Goal: Task Accomplishment & Management: Use online tool/utility

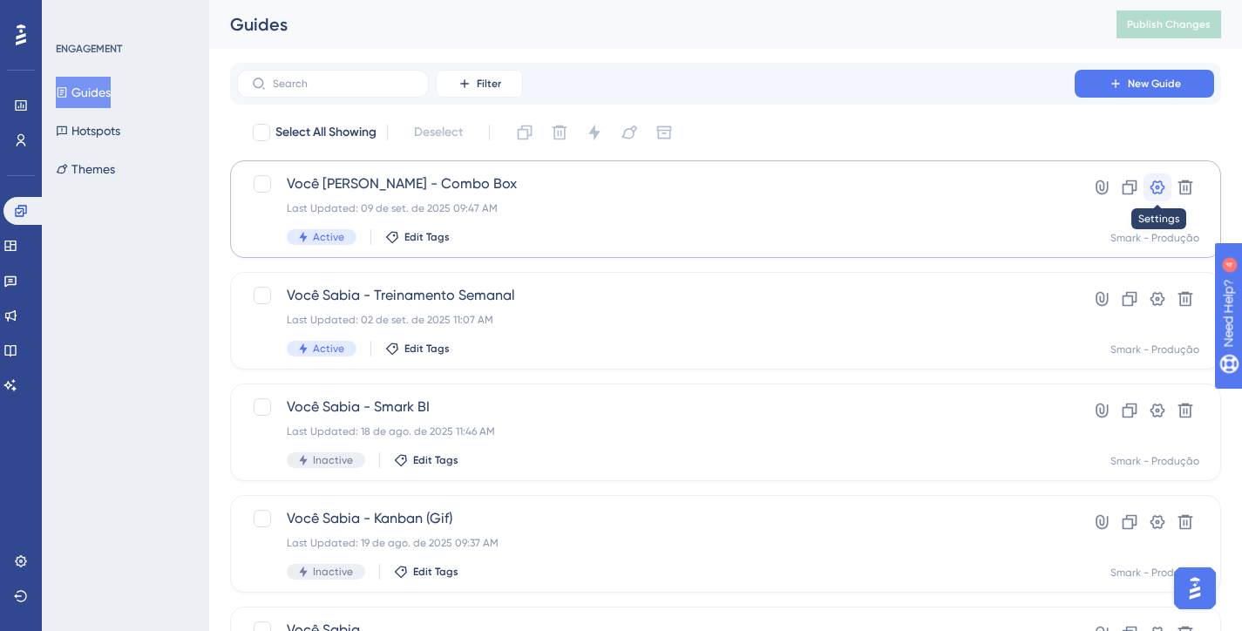
click at [1155, 185] on icon at bounding box center [1157, 187] width 17 height 17
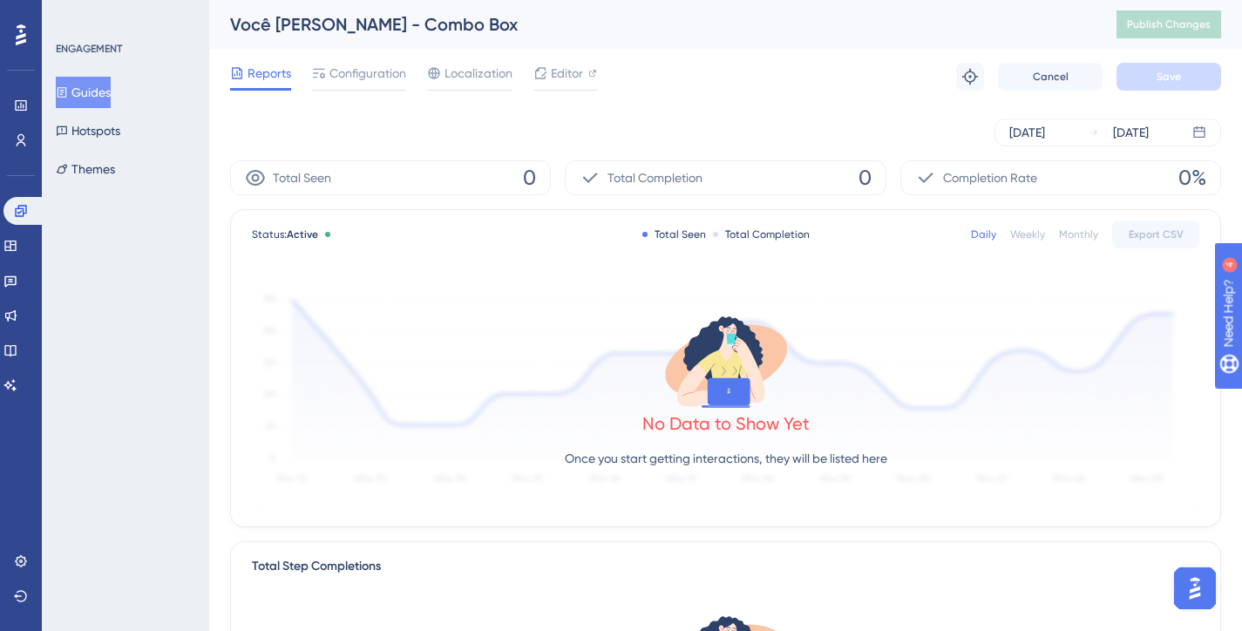
drag, startPoint x: 109, startPoint y: 85, endPoint x: 198, endPoint y: 126, distance: 97.9
click at [110, 85] on button "Guides" at bounding box center [83, 92] width 55 height 31
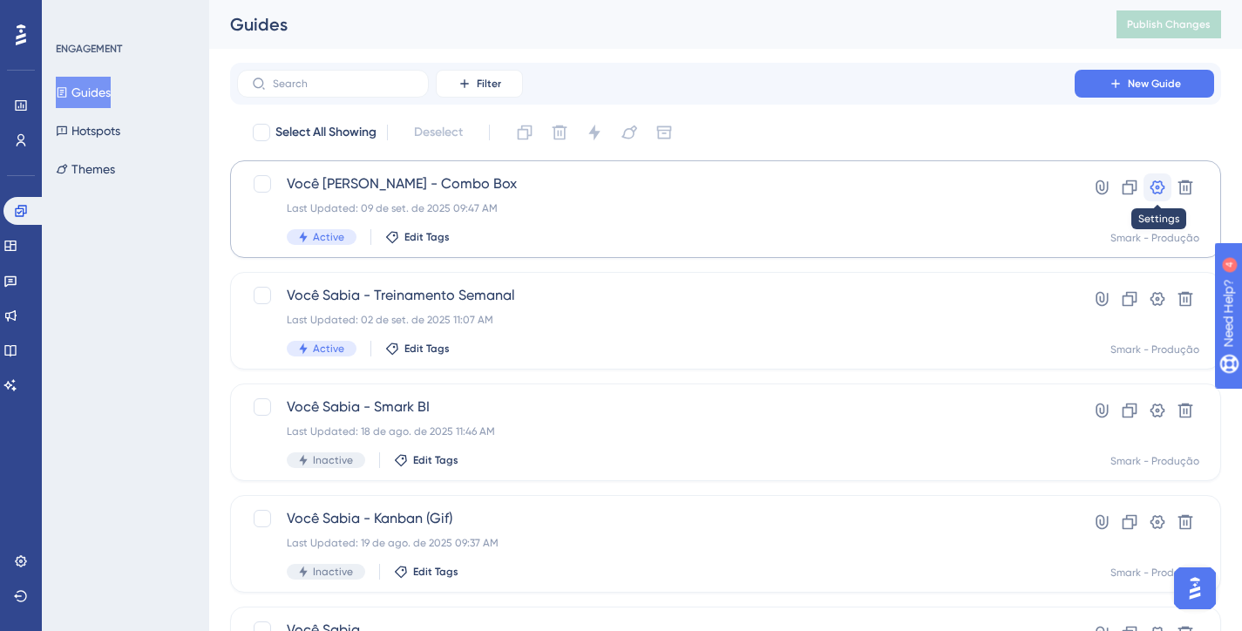
click at [1157, 182] on icon at bounding box center [1158, 187] width 15 height 14
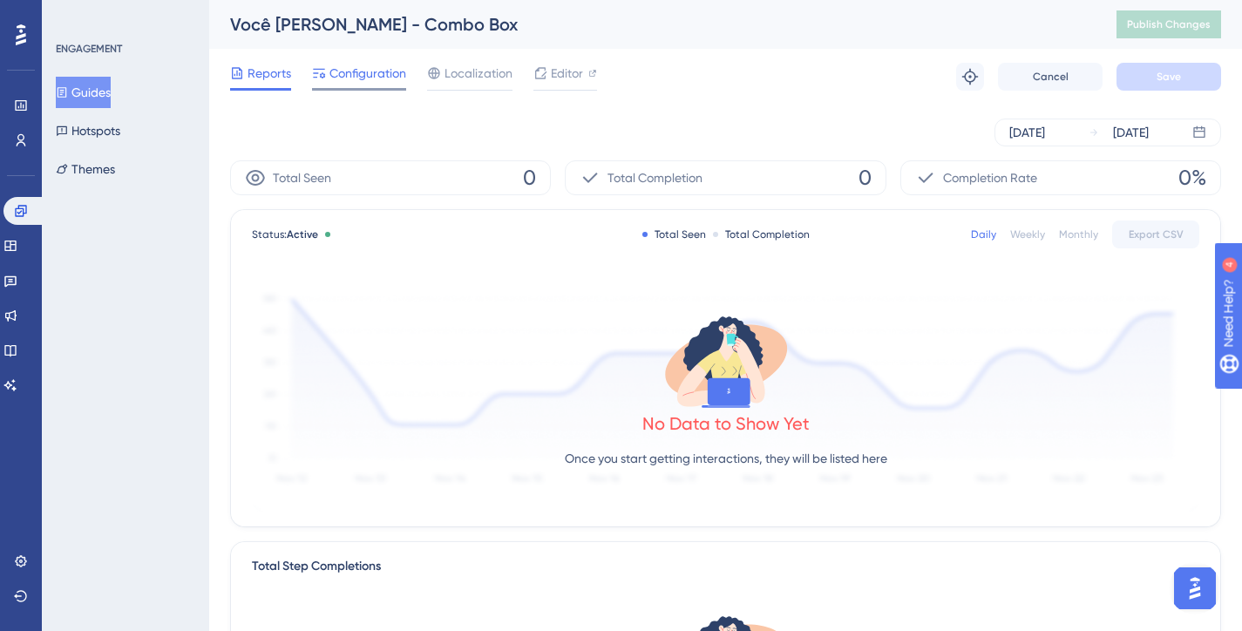
click at [362, 71] on span "Configuration" at bounding box center [368, 73] width 77 height 21
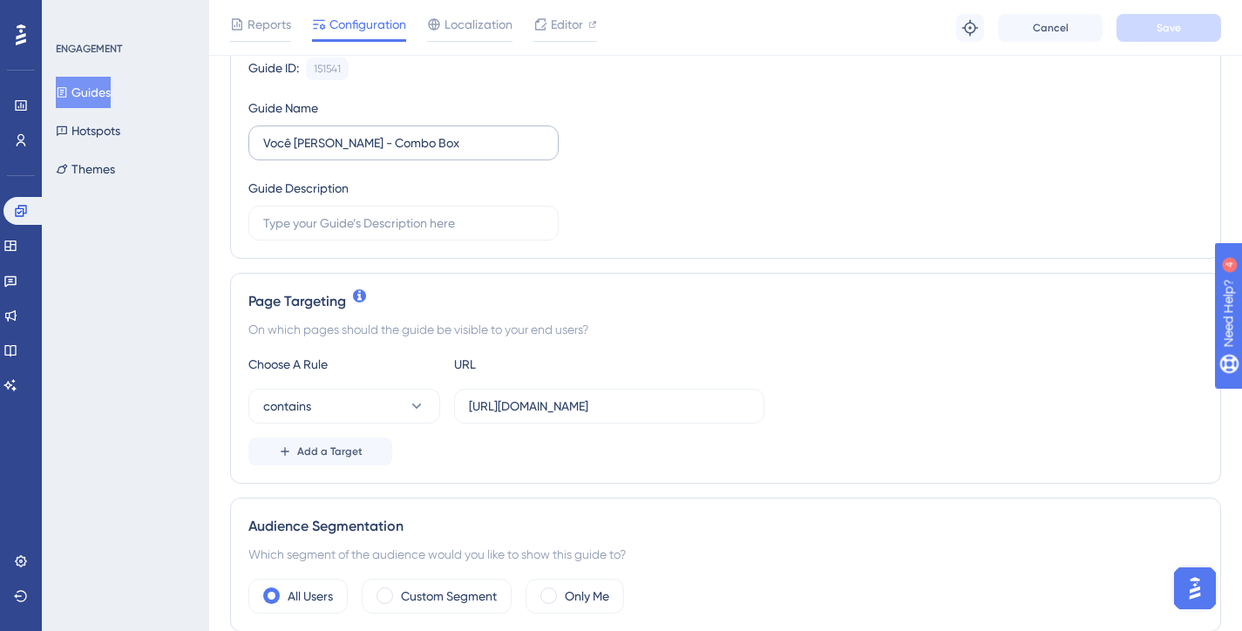
scroll to position [262, 0]
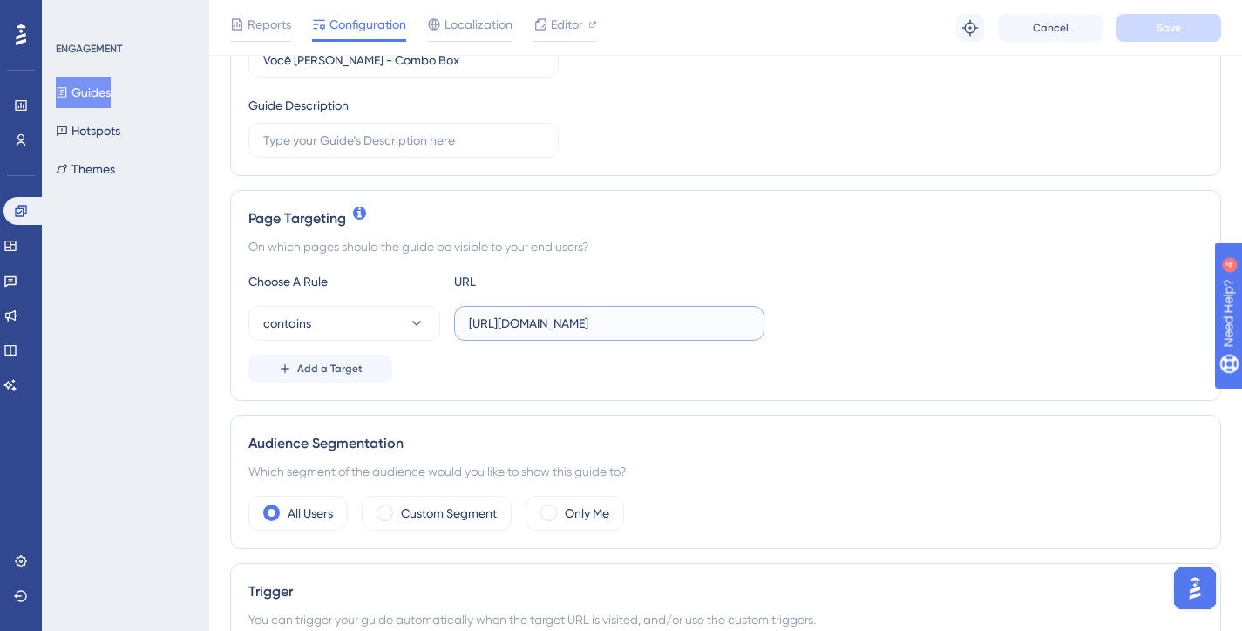
click at [725, 320] on input "[URL][DOMAIN_NAME]" at bounding box center [609, 323] width 281 height 19
paste input "text"
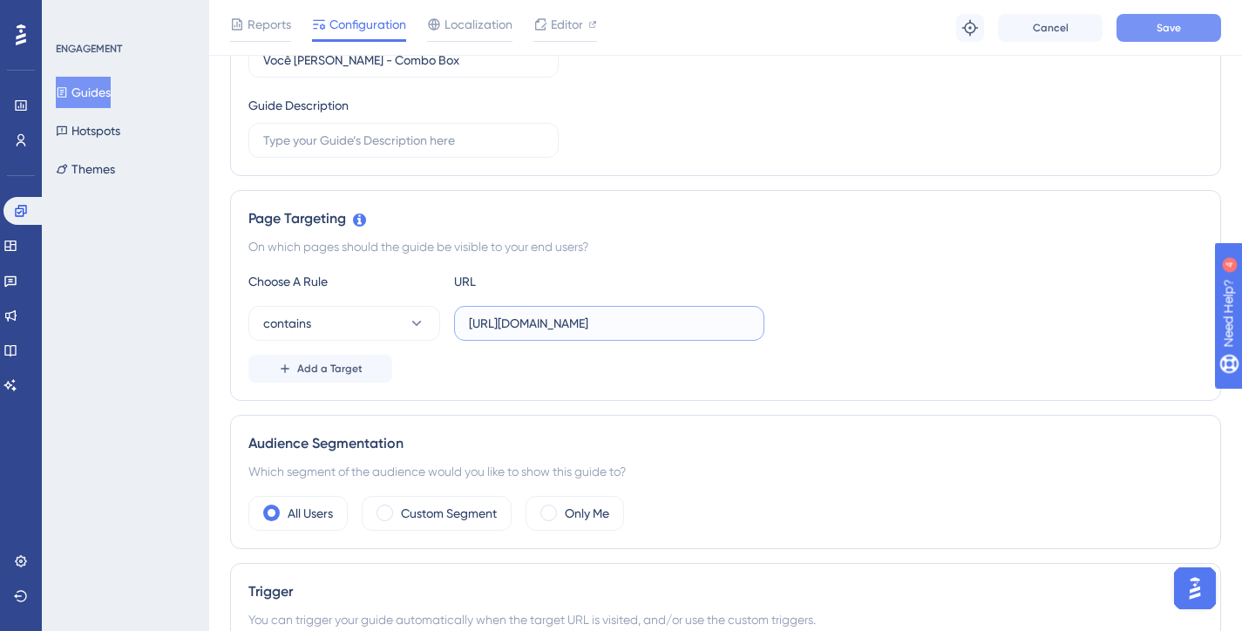
type input "[URL][DOMAIN_NAME]"
click at [1151, 32] on button "Save" at bounding box center [1169, 28] width 105 height 28
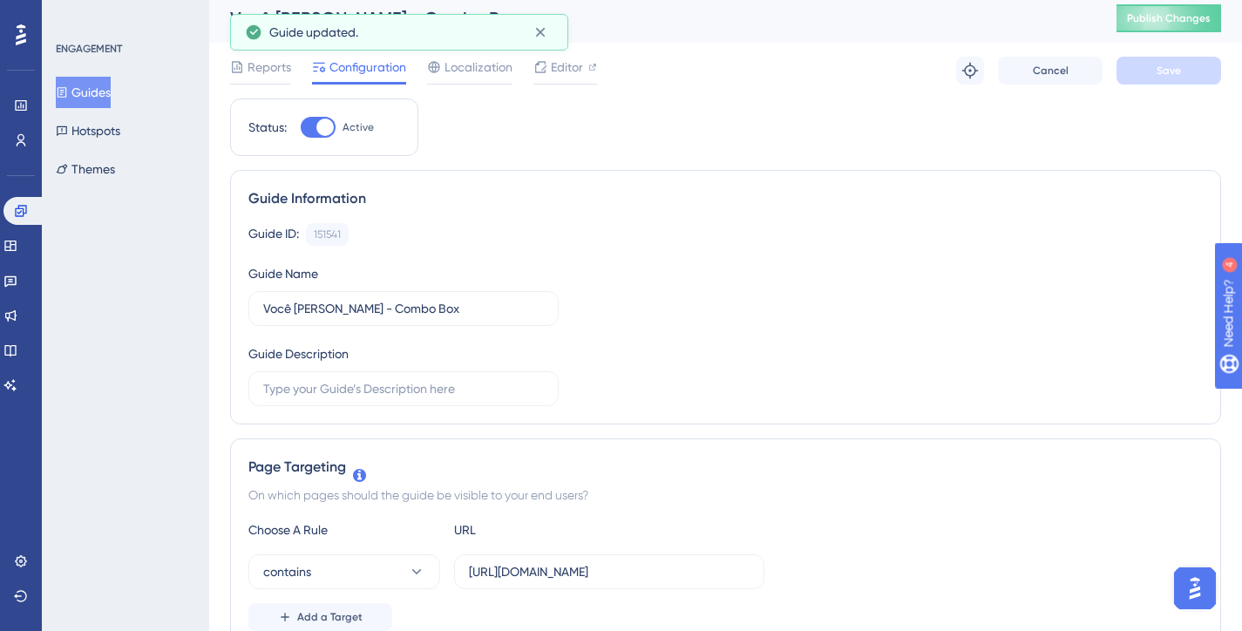
scroll to position [0, 0]
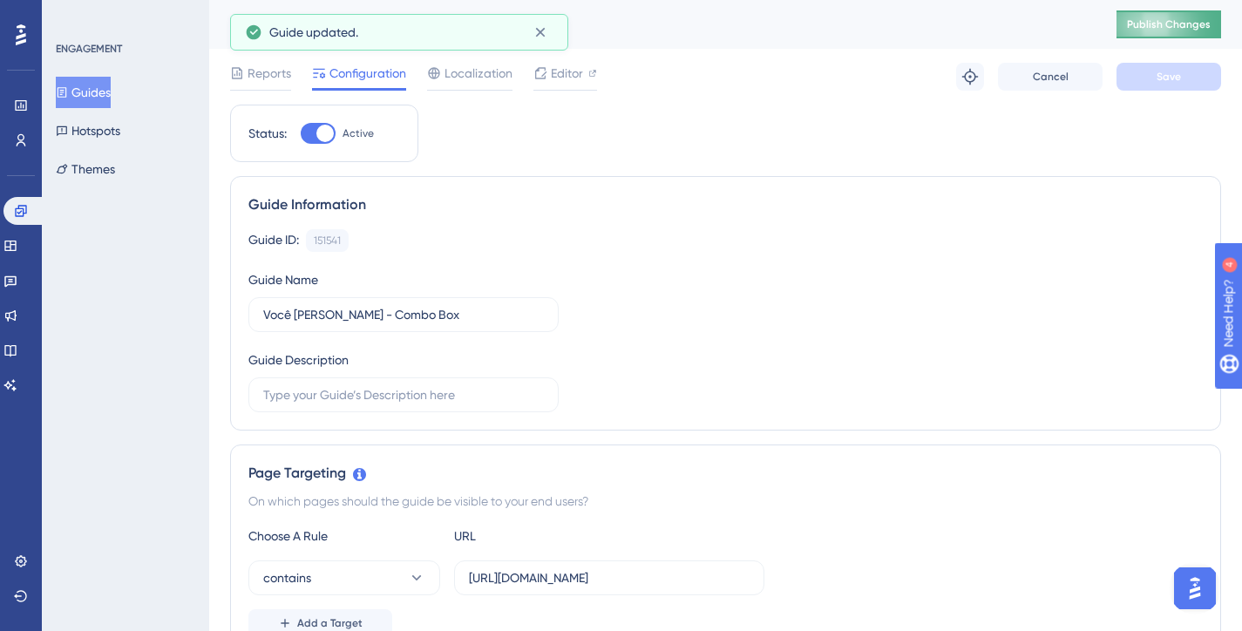
click at [1169, 28] on span "Publish Changes" at bounding box center [1169, 24] width 84 height 14
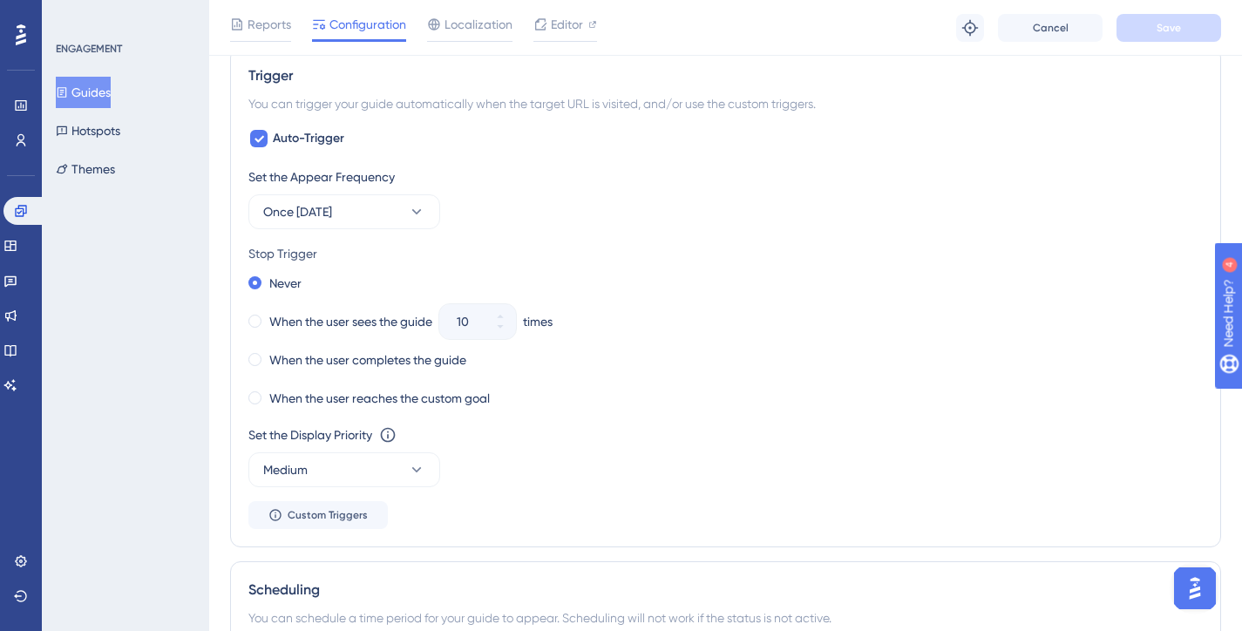
scroll to position [785, 0]
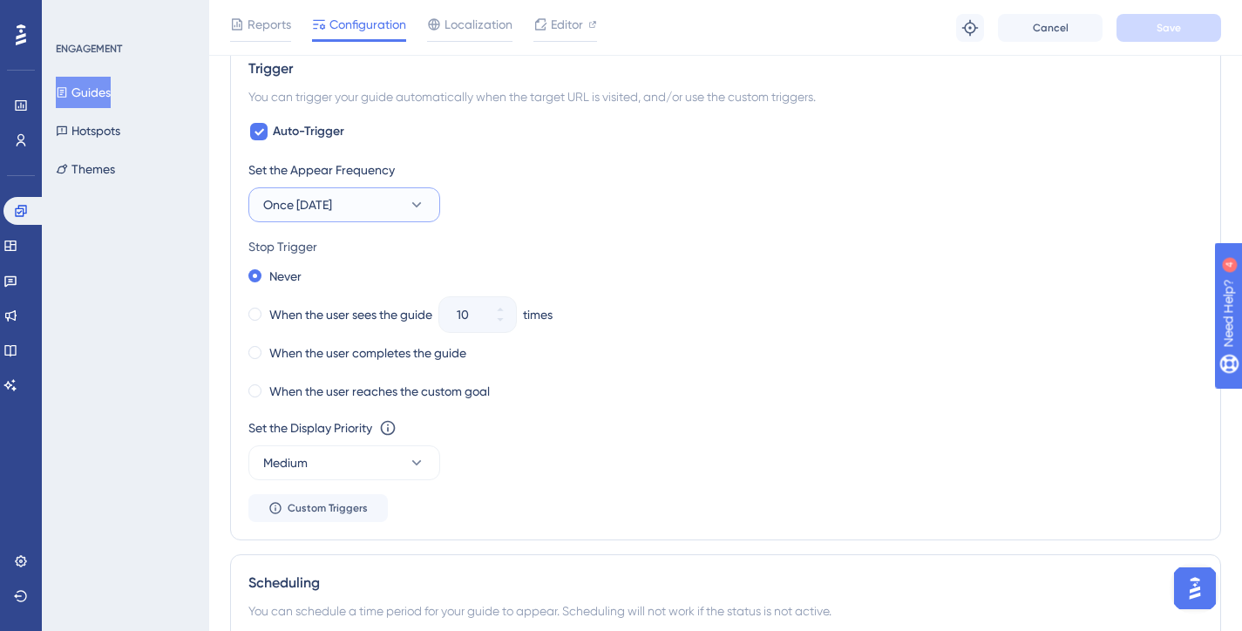
click at [398, 205] on button "Once [DATE]" at bounding box center [344, 204] width 192 height 35
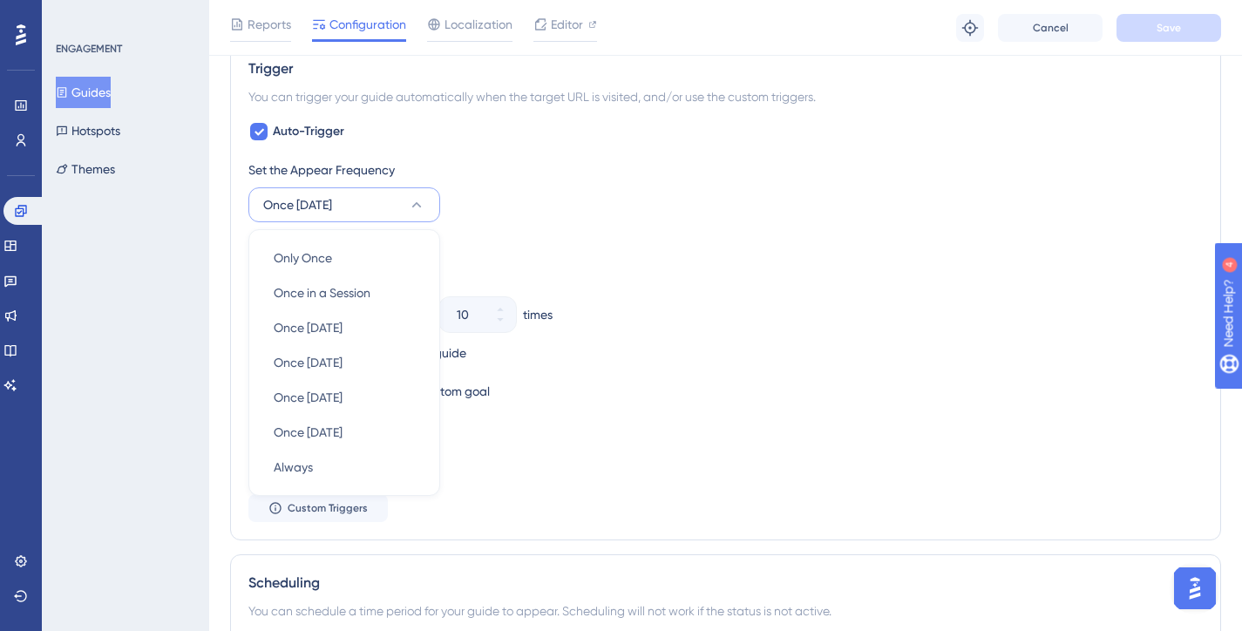
scroll to position [830, 0]
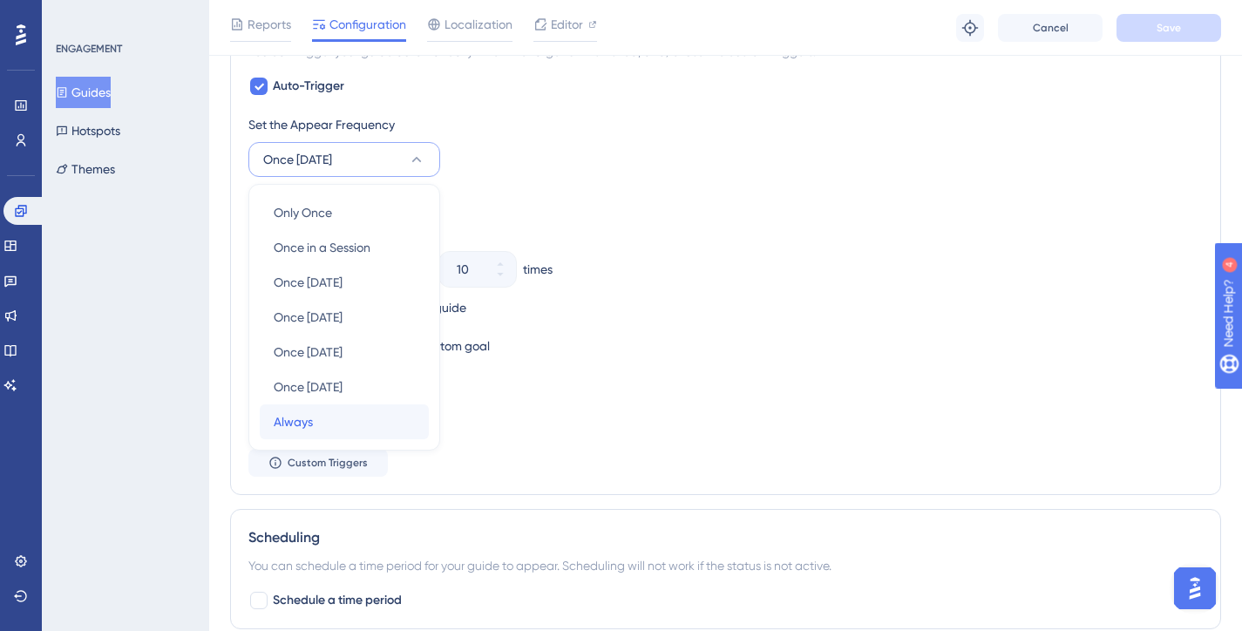
click at [325, 422] on div "Always Always" at bounding box center [344, 421] width 141 height 35
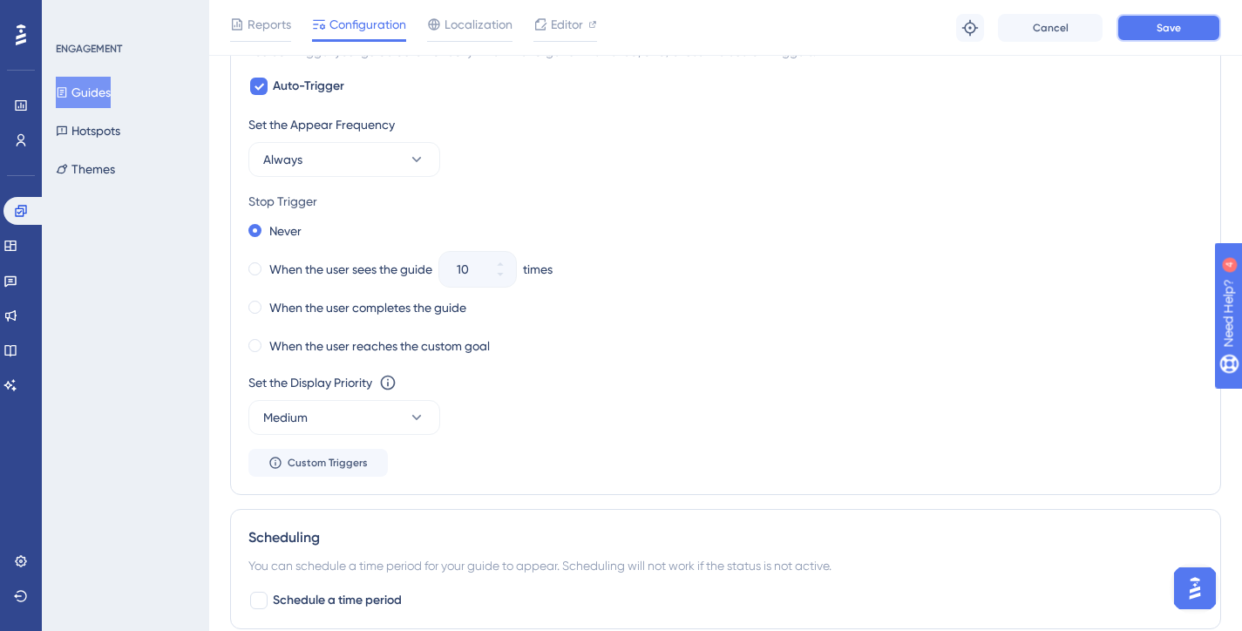
click at [1181, 37] on button "Save" at bounding box center [1169, 28] width 105 height 28
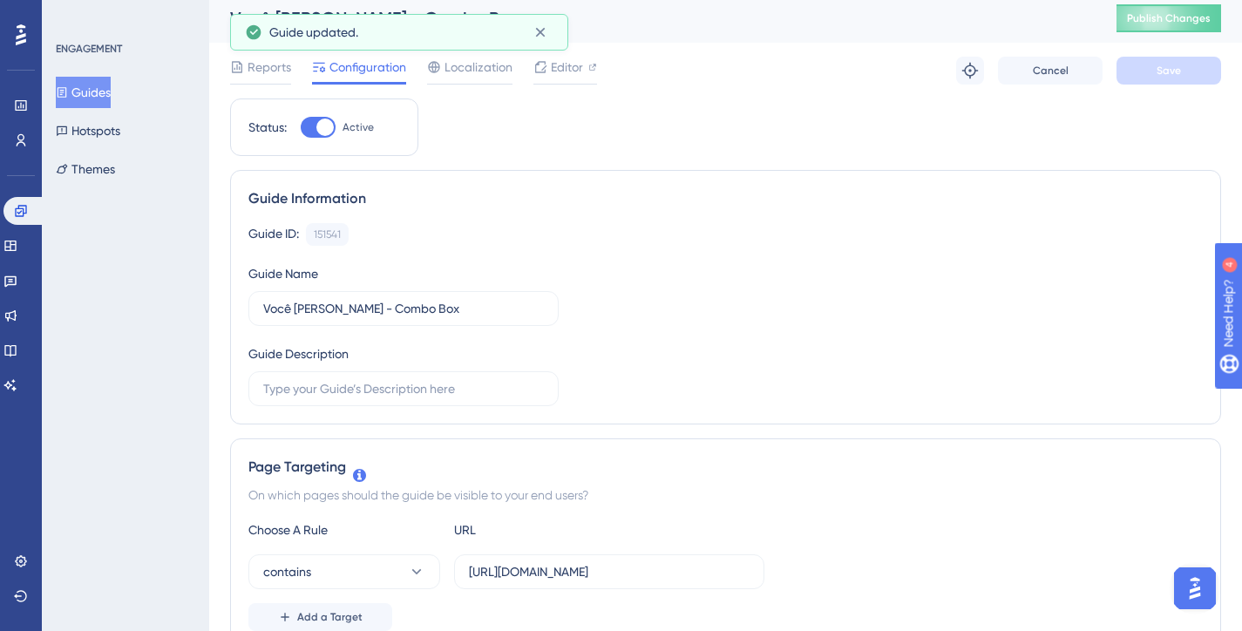
scroll to position [0, 0]
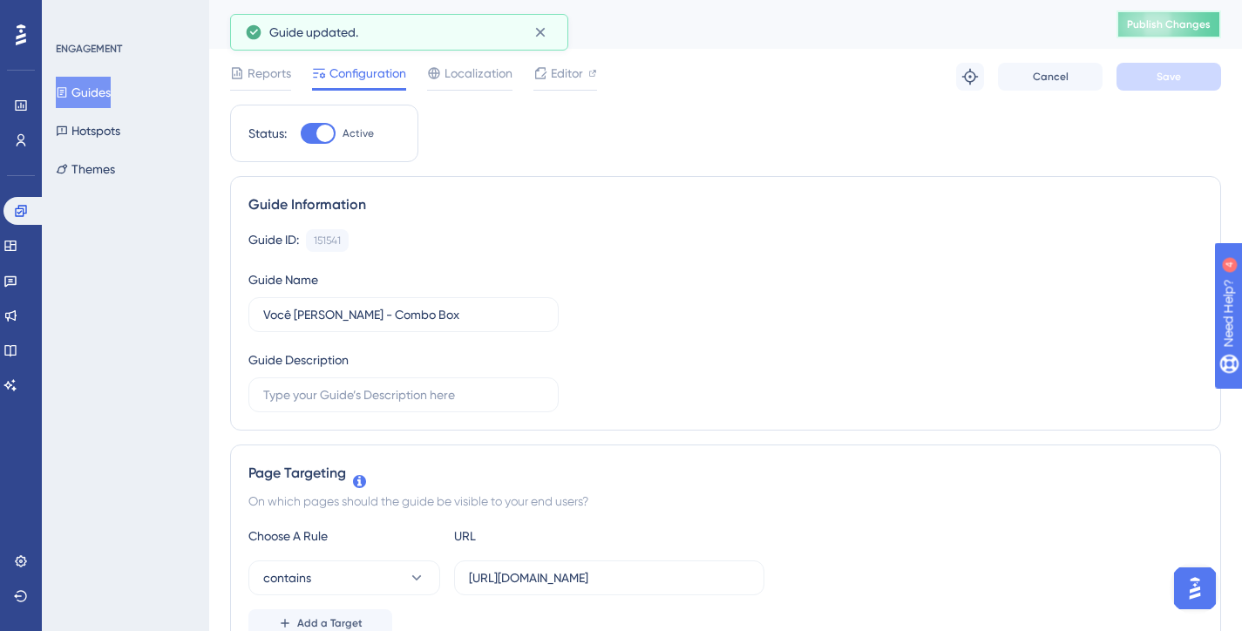
click at [1175, 29] on button "Publish Changes" at bounding box center [1169, 24] width 105 height 28
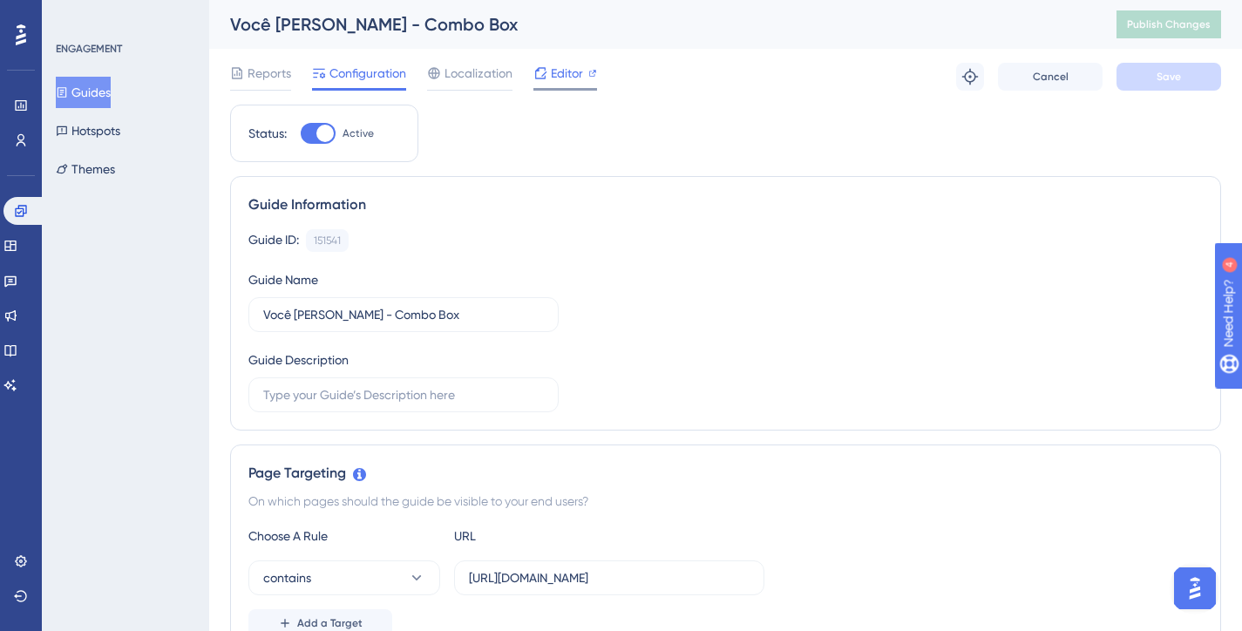
click at [536, 74] on icon at bounding box center [541, 73] width 14 height 14
click at [1167, 30] on span "Publish Changes" at bounding box center [1169, 24] width 84 height 14
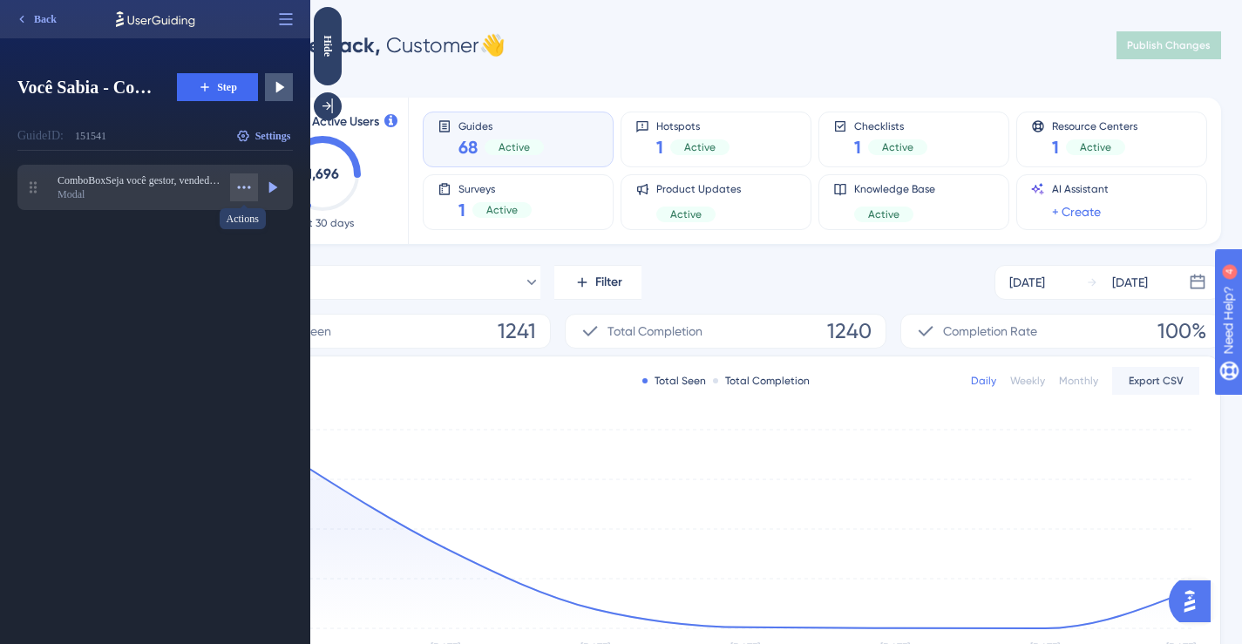
click at [249, 183] on icon at bounding box center [243, 187] width 17 height 17
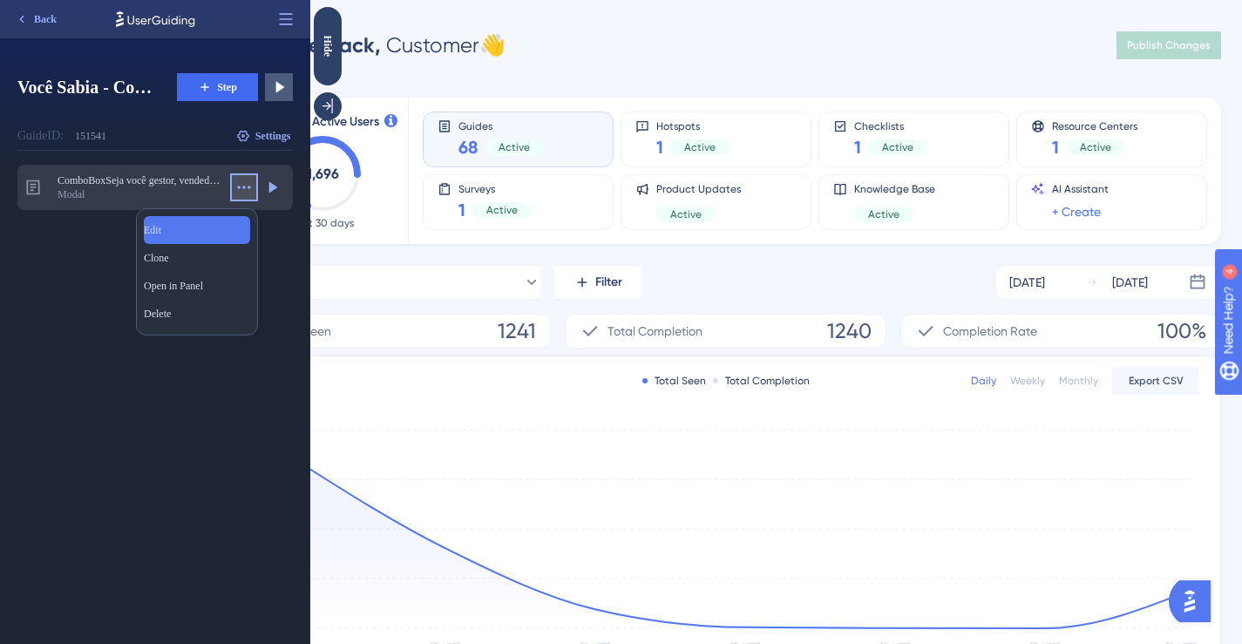
click at [209, 228] on div "Edit Edit" at bounding box center [197, 230] width 106 height 28
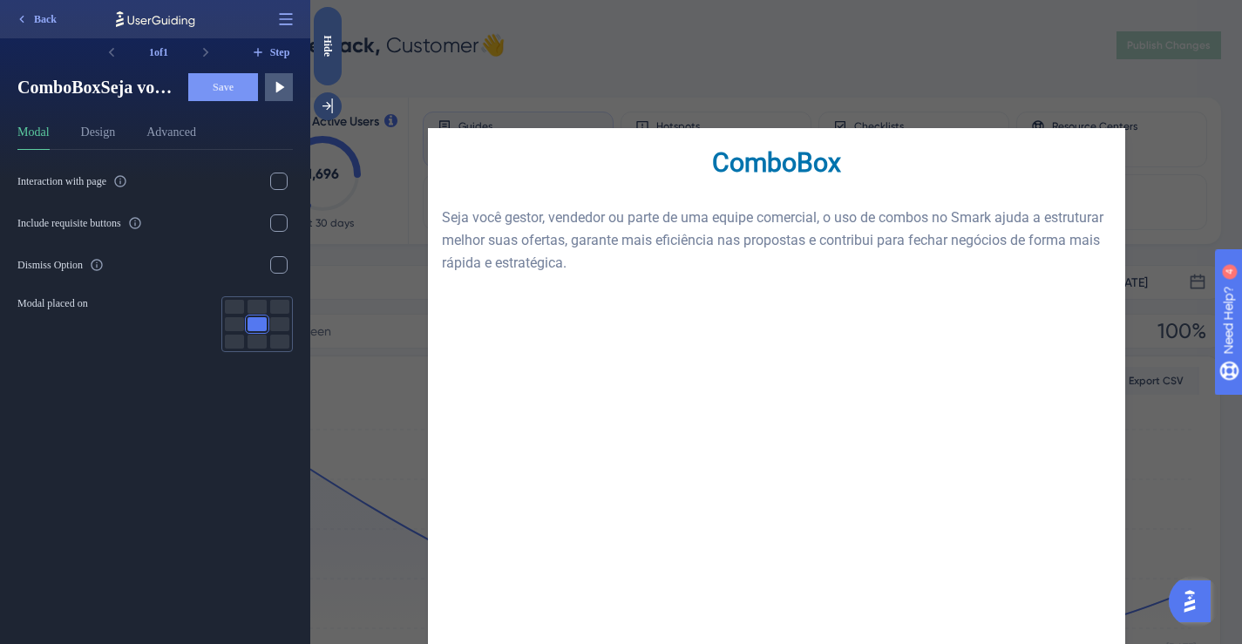
scroll to position [115, 0]
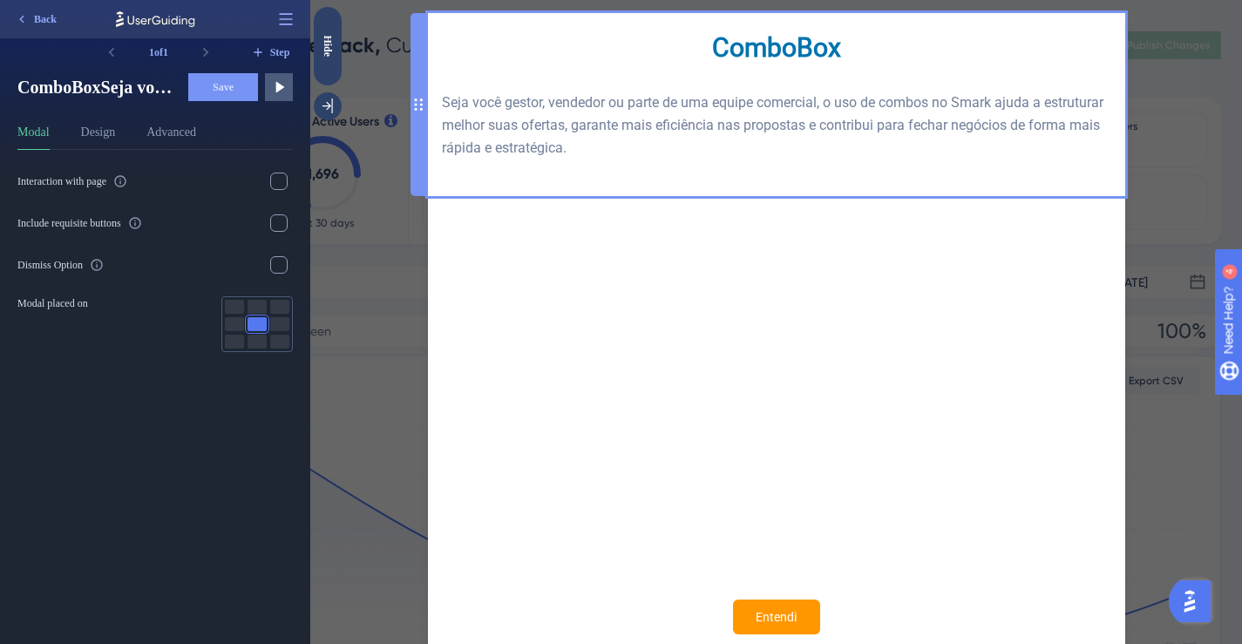
click at [710, 53] on div "ComboBox Seja você gestor, vendedor ou parte de uma equipe comercial, o uso de …" at bounding box center [776, 104] width 669 height 155
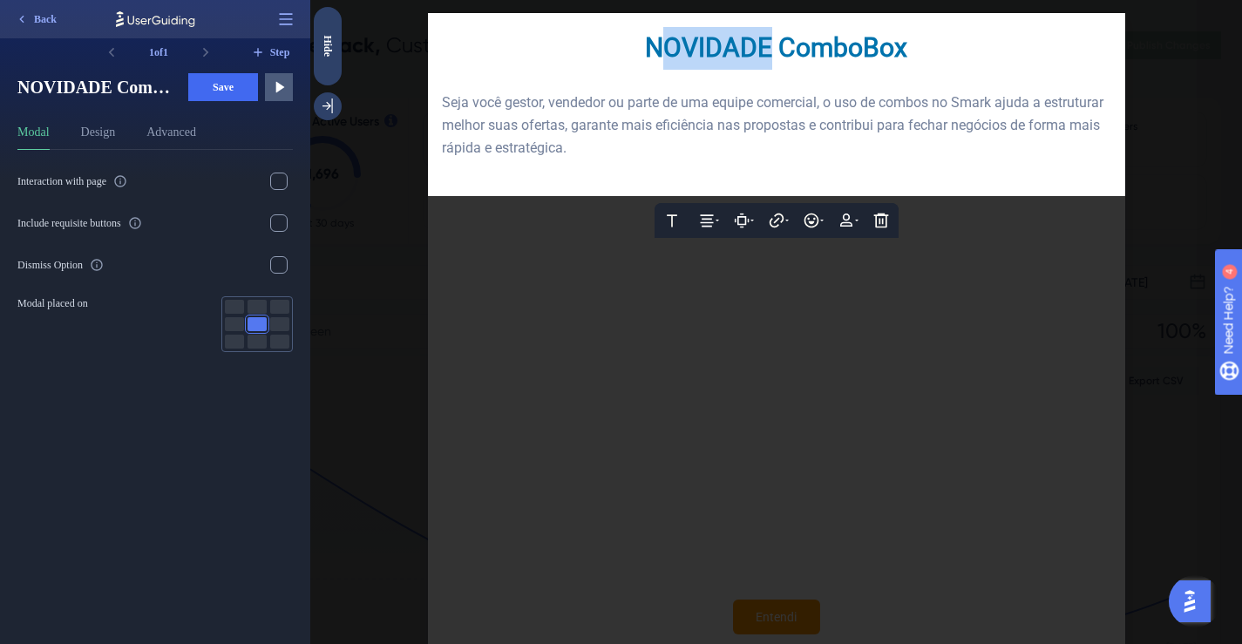
drag, startPoint x: 674, startPoint y: 57, endPoint x: 764, endPoint y: 67, distance: 90.4
click at [764, 67] on div "NOVIDADE ComboBox" at bounding box center [776, 48] width 669 height 43
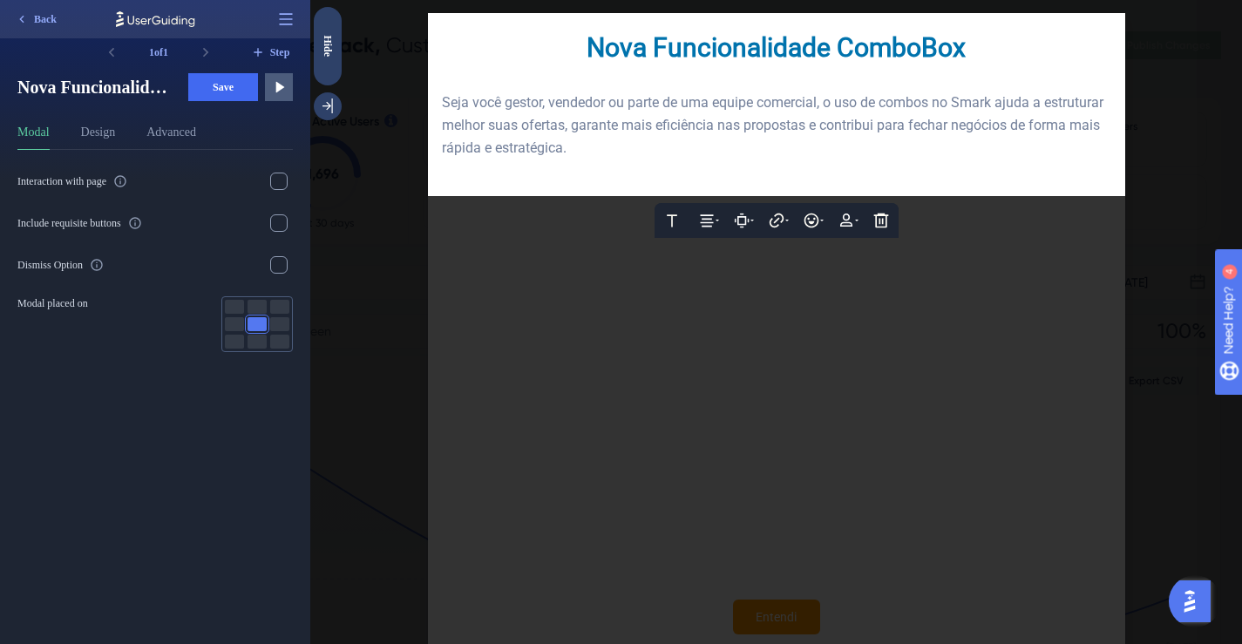
click at [967, 57] on div "Nova Funcionalidade ComboBox" at bounding box center [776, 48] width 669 height 43
click at [818, 55] on span "Nova Funcionalidade ComboBox!" at bounding box center [776, 47] width 386 height 31
click at [442, 102] on span "Seja você gestor, vendedor ou parte de uma equipe comercial, o uso de combos no…" at bounding box center [774, 125] width 665 height 62
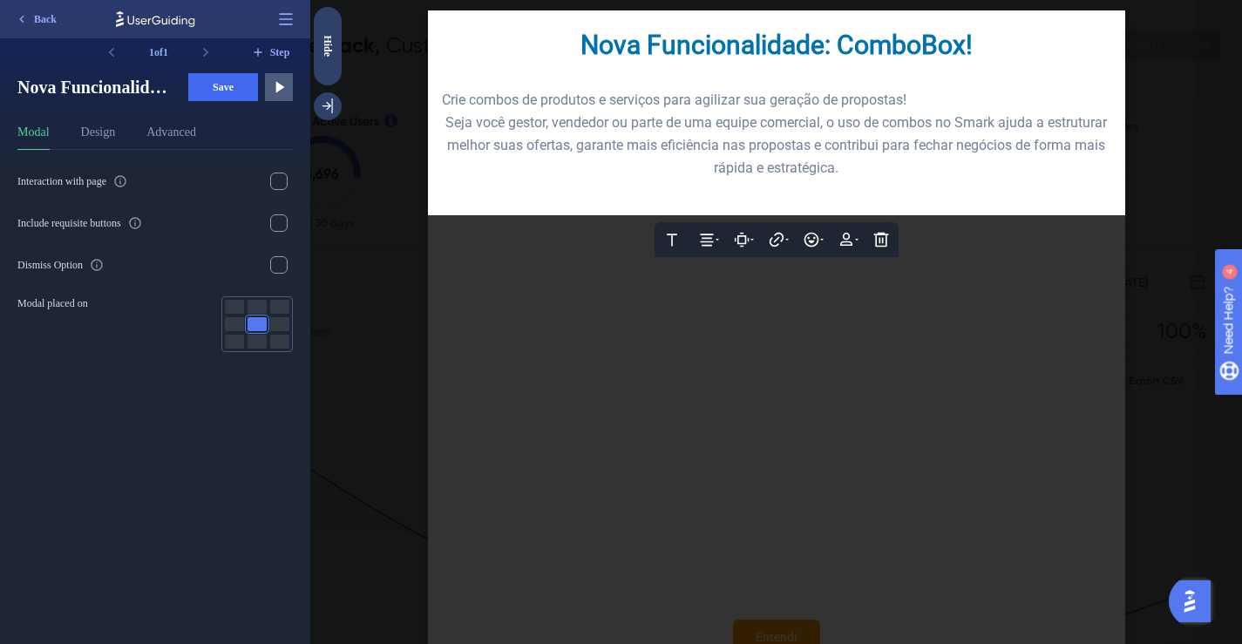
scroll to position [112, 0]
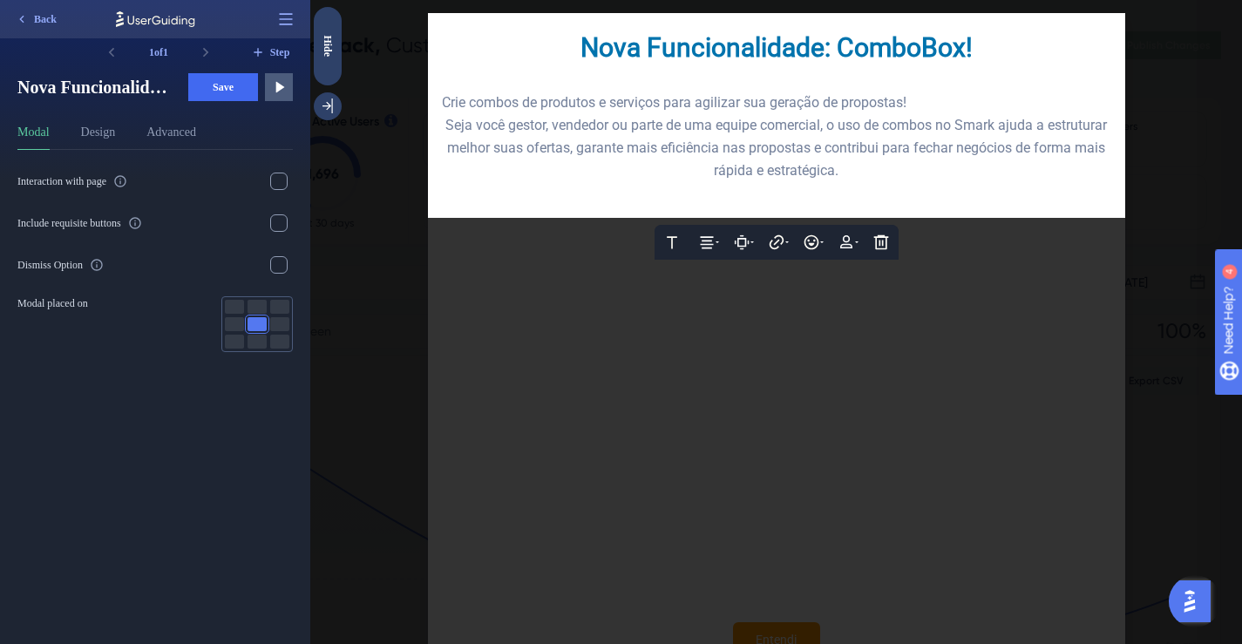
click at [918, 105] on div "Crie combos de produtos e serviços para agilizar sua geração de propostas!" at bounding box center [776, 103] width 669 height 23
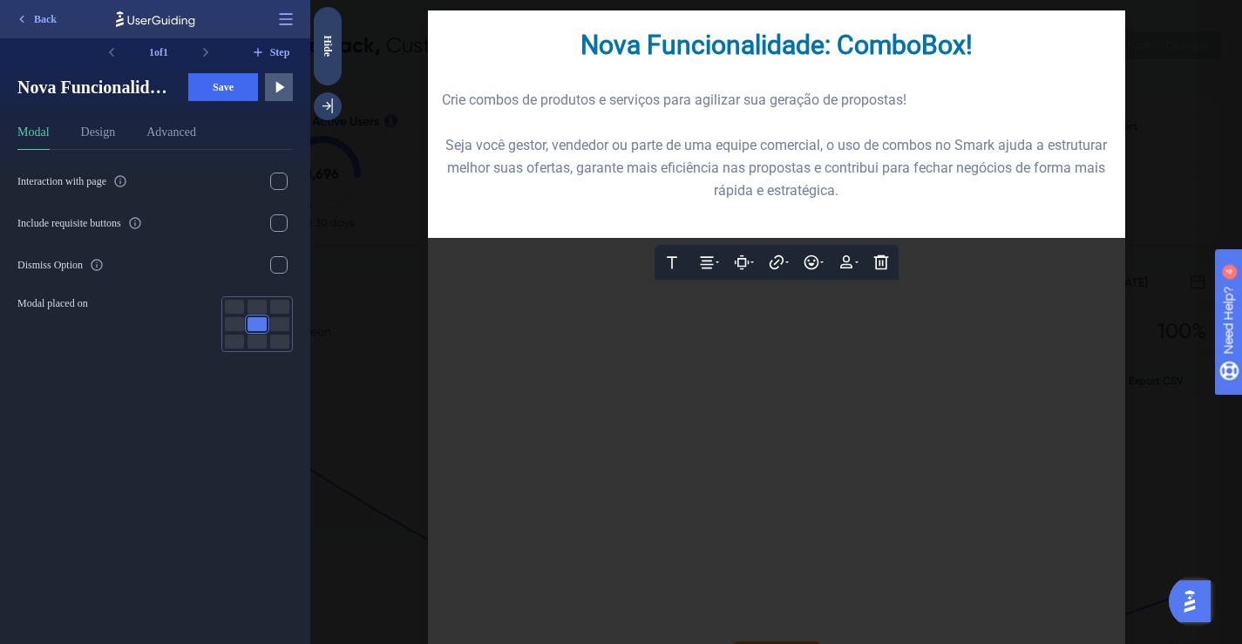
scroll to position [110, 0]
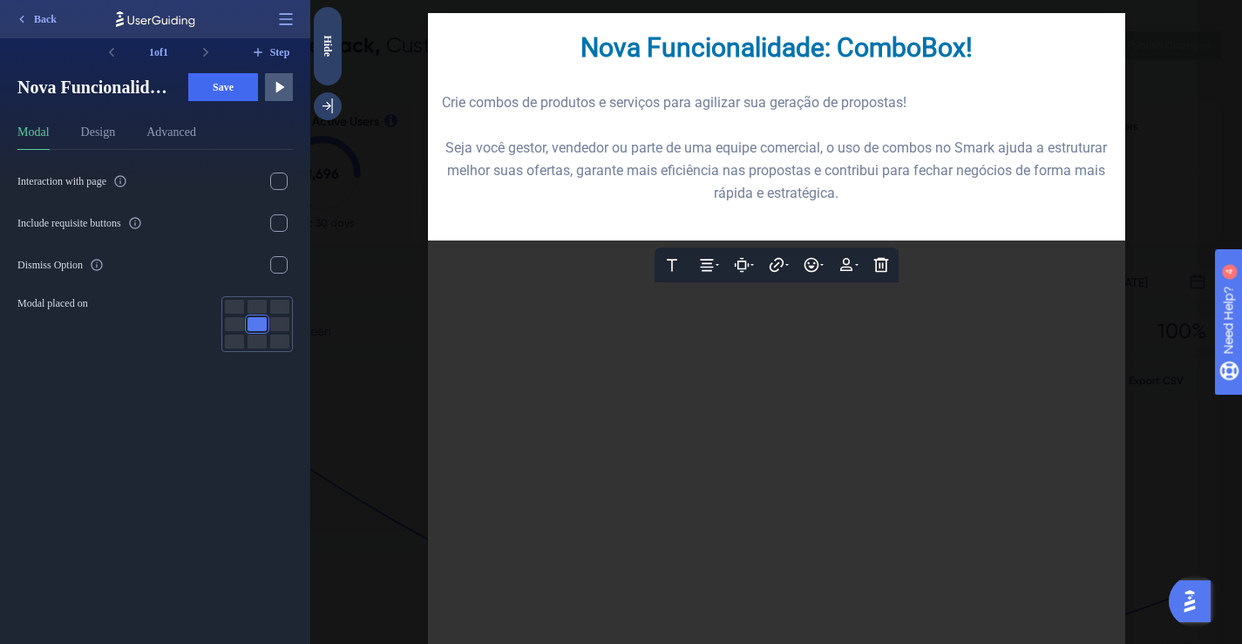
click at [850, 103] on span "Crie combos de produtos e serviços para agilizar sua geração de propostas!" at bounding box center [674, 102] width 465 height 17
click at [850, 101] on span "Crie combos de produtos e serviços para agilizar sua geração de propostas!" at bounding box center [674, 102] width 465 height 17
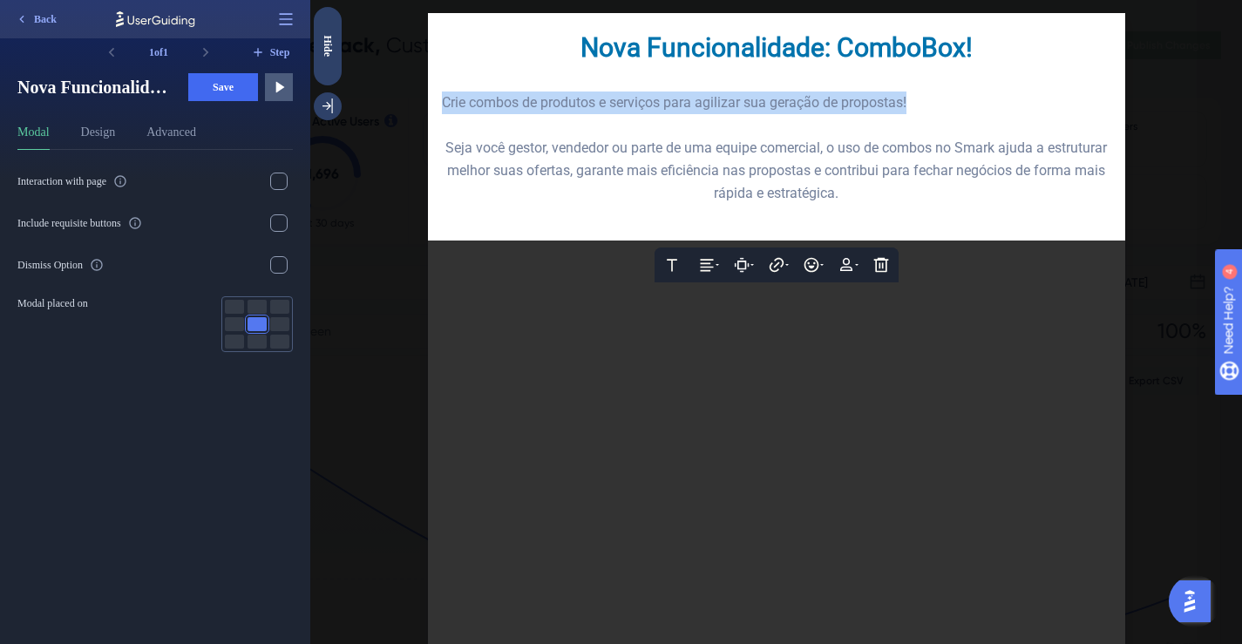
click at [850, 101] on span "Crie combos de produtos e serviços para agilizar sua geração de propostas!" at bounding box center [674, 102] width 465 height 17
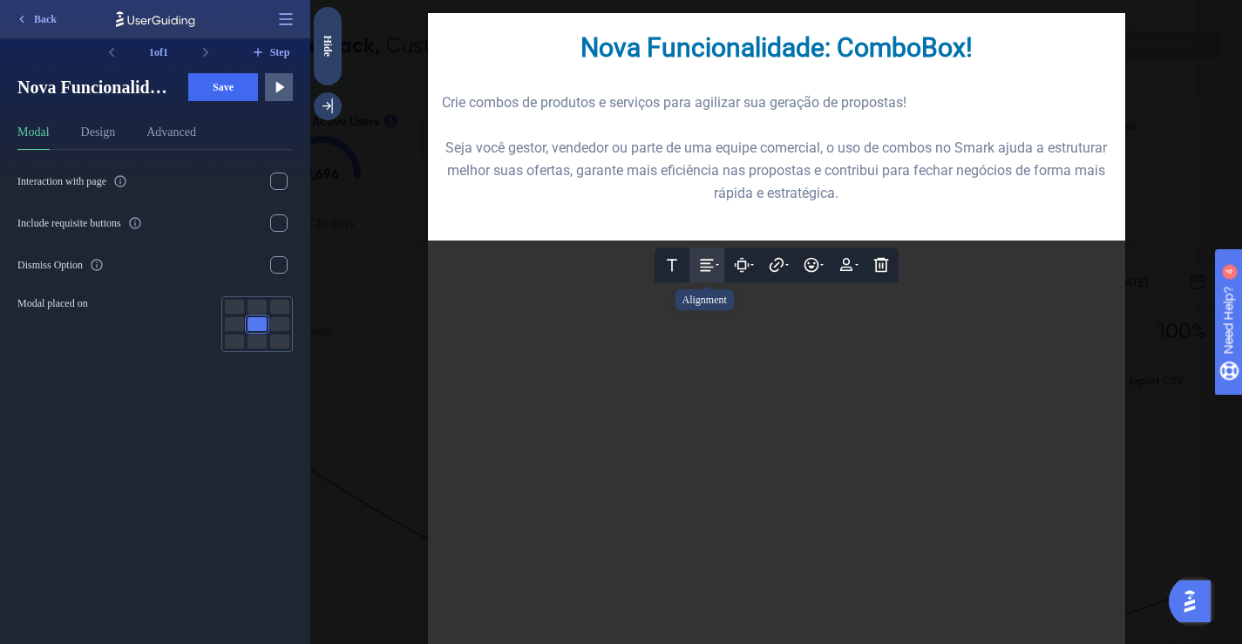
click at [716, 266] on icon at bounding box center [717, 265] width 3 height 2
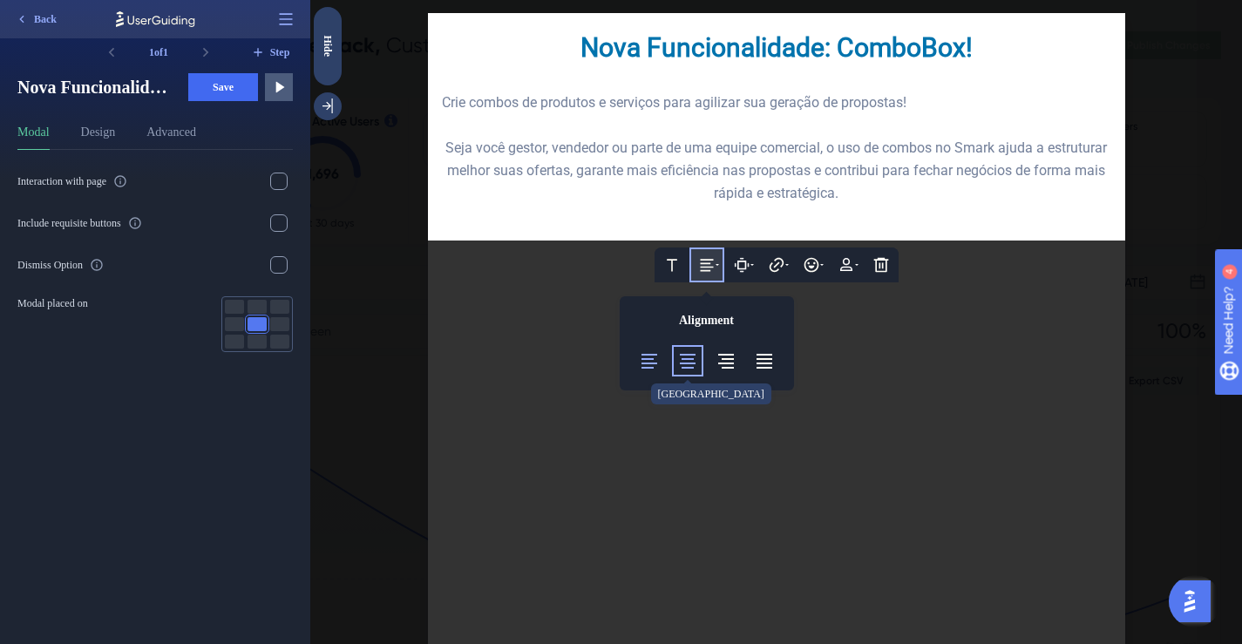
drag, startPoint x: 690, startPoint y: 359, endPoint x: 679, endPoint y: 343, distance: 18.9
click at [688, 359] on icon at bounding box center [687, 360] width 21 height 21
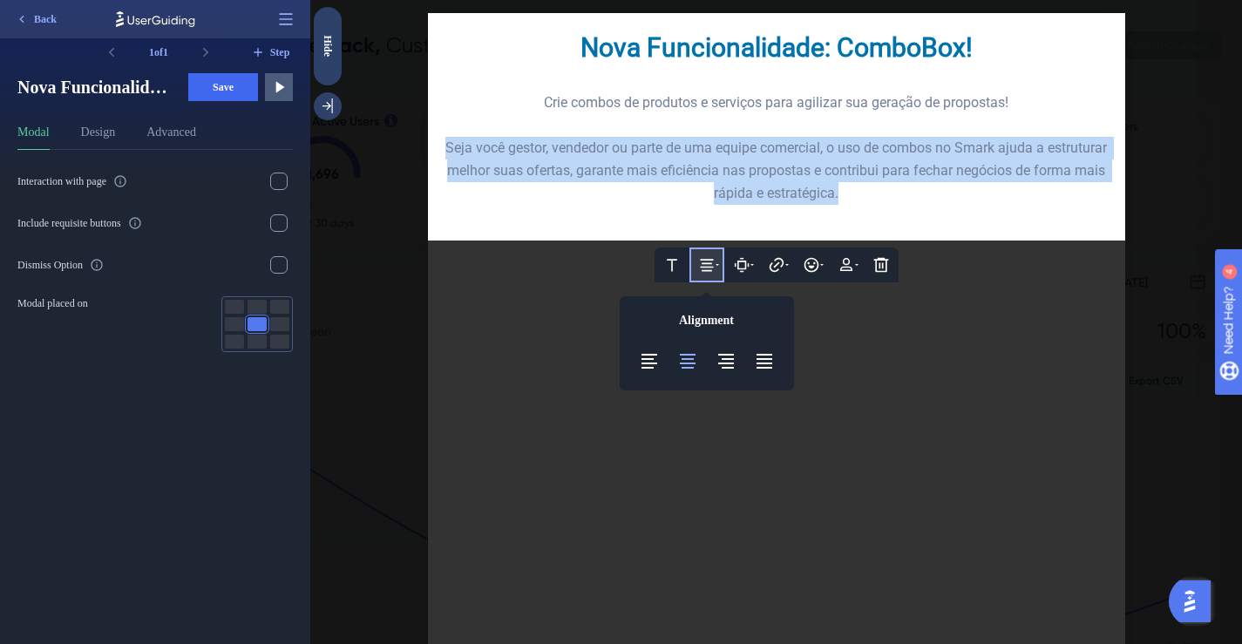
drag, startPoint x: 834, startPoint y: 183, endPoint x: 479, endPoint y: 184, distance: 354.8
click at [433, 142] on div "Text Alignment Align Left Align Center Align Right Justify Paddings Hyperlink E…" at bounding box center [776, 127] width 697 height 228
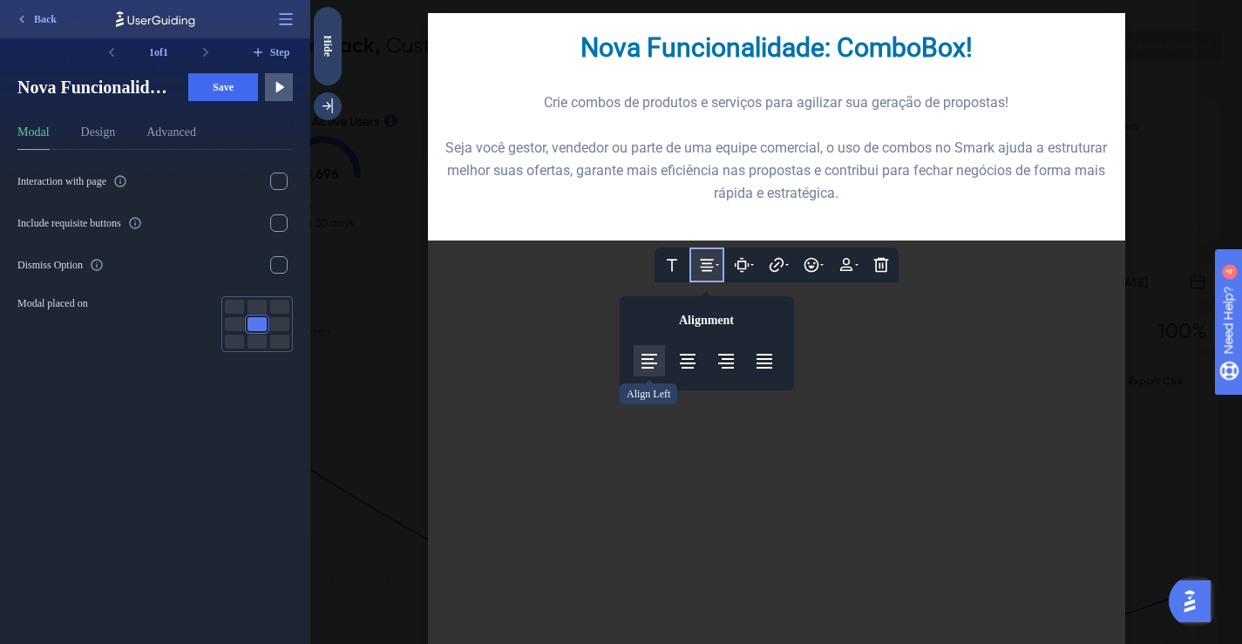
click at [643, 361] on icon at bounding box center [649, 360] width 21 height 21
click at [724, 206] on div at bounding box center [776, 215] width 669 height 23
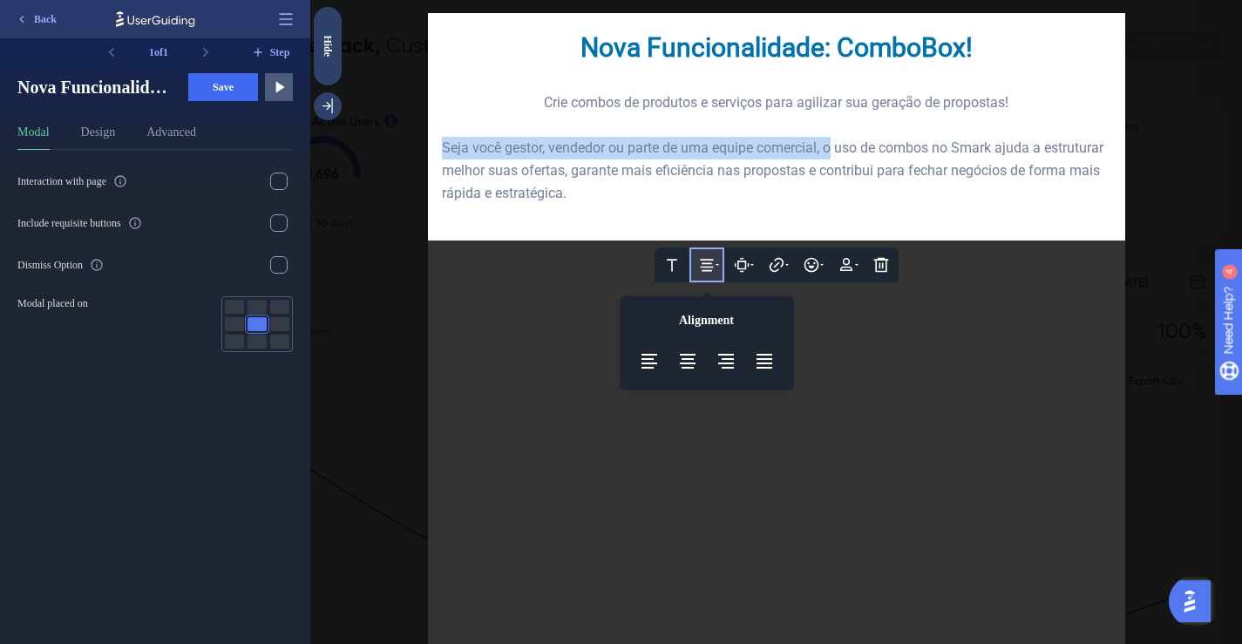
drag, startPoint x: 827, startPoint y: 148, endPoint x: 436, endPoint y: 139, distance: 391.5
click at [442, 139] on span "Seja você gestor, vendedor ou parte de uma equipe comercial, o uso de combos no…" at bounding box center [774, 170] width 665 height 62
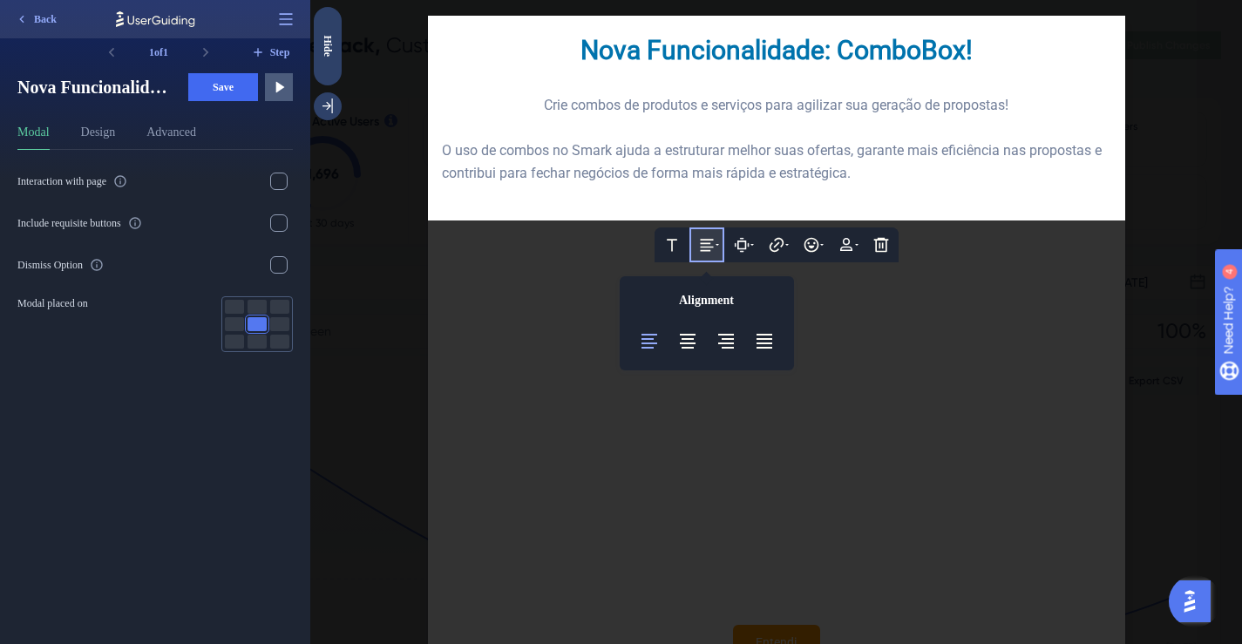
scroll to position [112, 0]
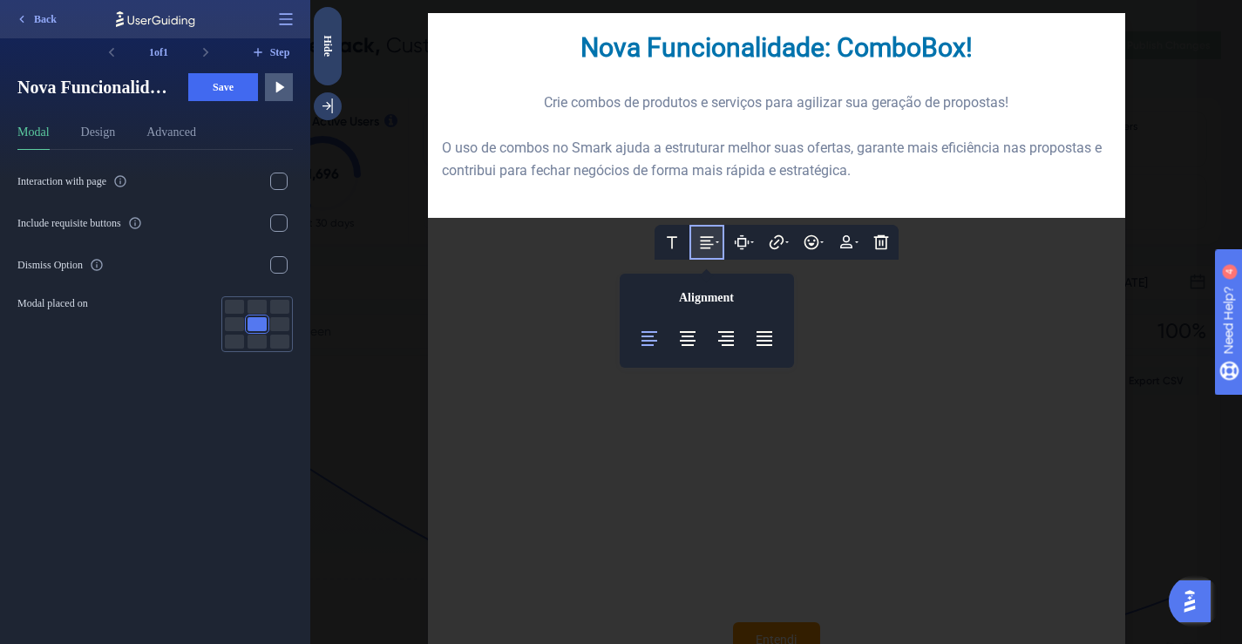
click at [1079, 173] on div "O uso de combos no Smark ajuda a estruturar melhor suas ofertas, garante mais e…" at bounding box center [776, 159] width 669 height 45
click at [1035, 78] on div at bounding box center [776, 80] width 669 height 23
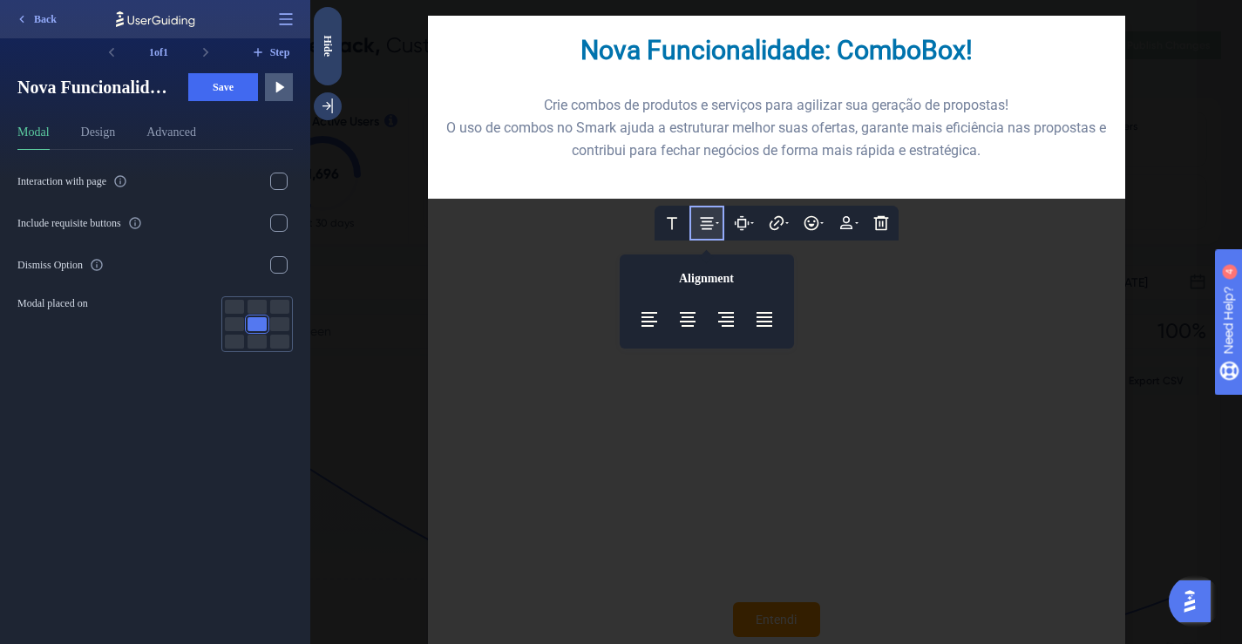
scroll to position [115, 0]
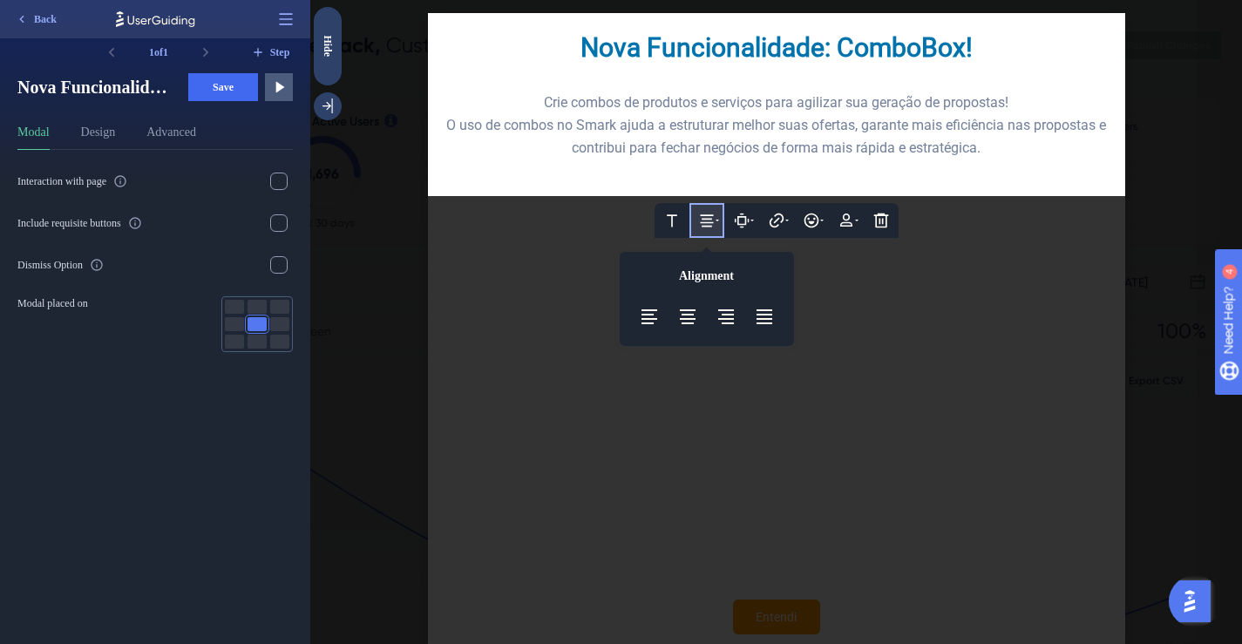
click at [1014, 54] on div "Nova Funcionalidade: ComboBox!" at bounding box center [776, 48] width 669 height 43
click at [243, 85] on button "Save" at bounding box center [223, 87] width 70 height 28
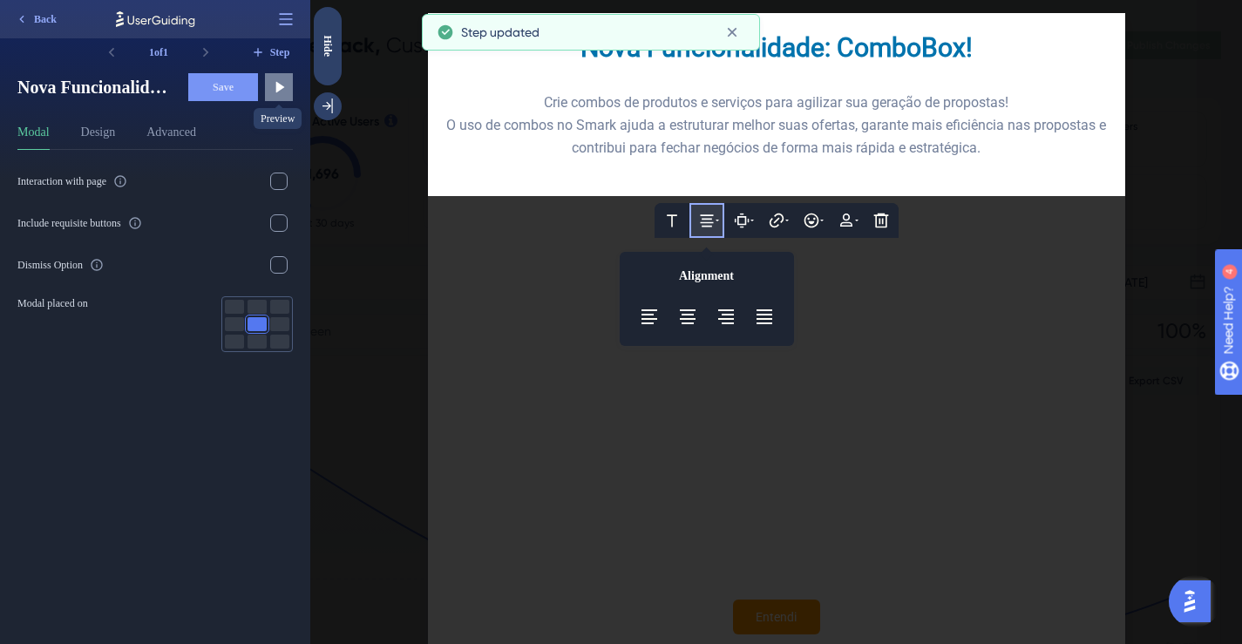
click at [275, 92] on icon at bounding box center [278, 86] width 17 height 17
